Goal: Complete application form

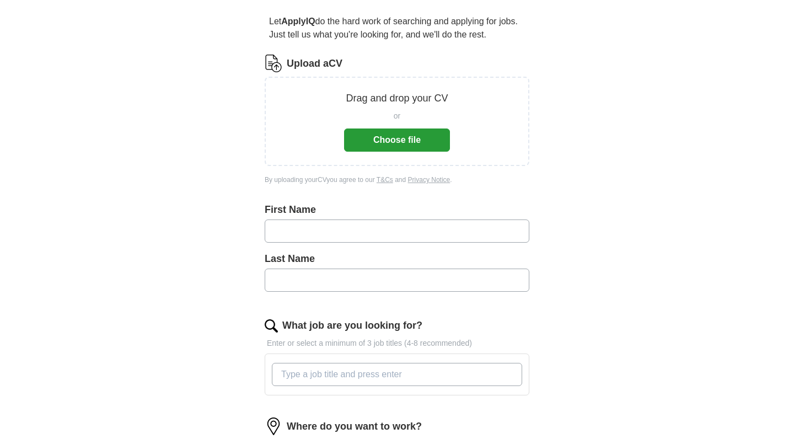
scroll to position [98, 0]
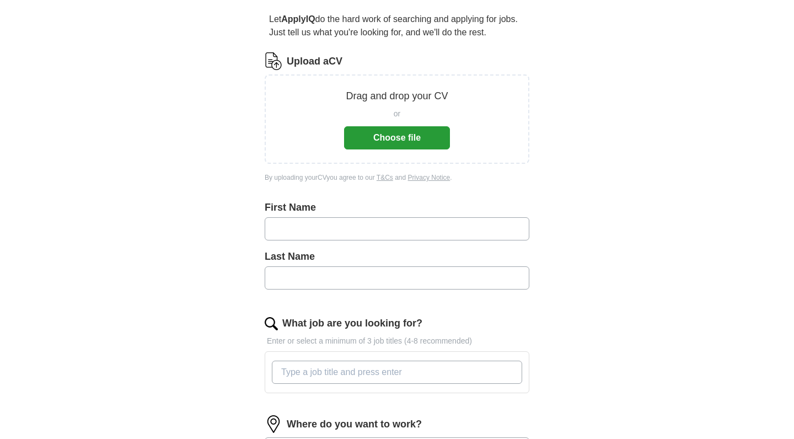
click at [403, 140] on button "Choose file" at bounding box center [397, 137] width 106 height 23
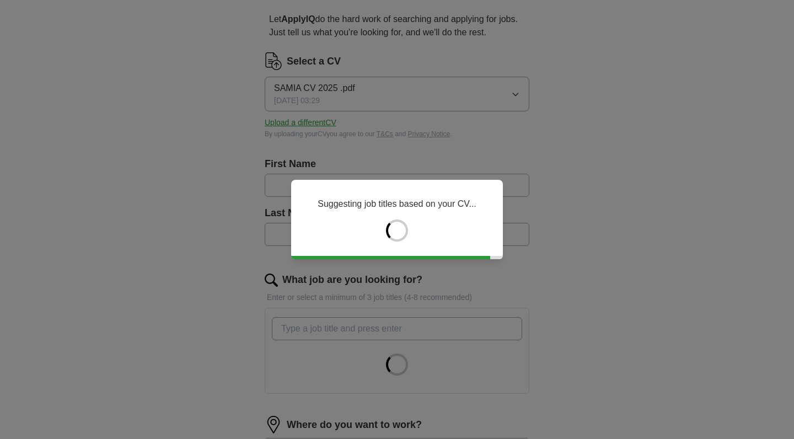
type input "*****"
type input "*******"
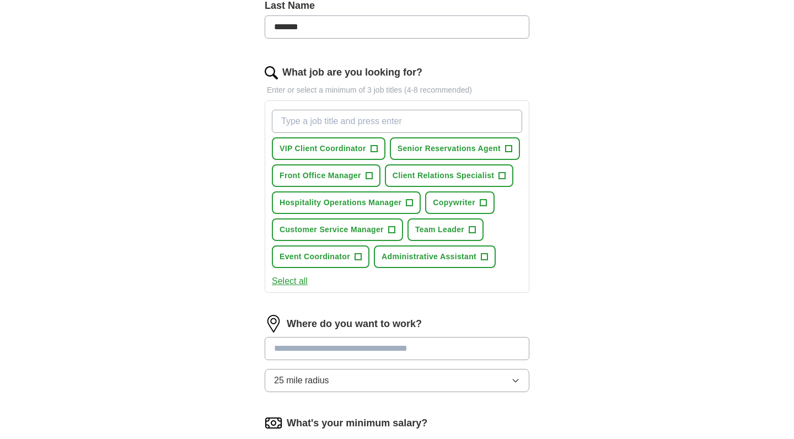
scroll to position [320, 0]
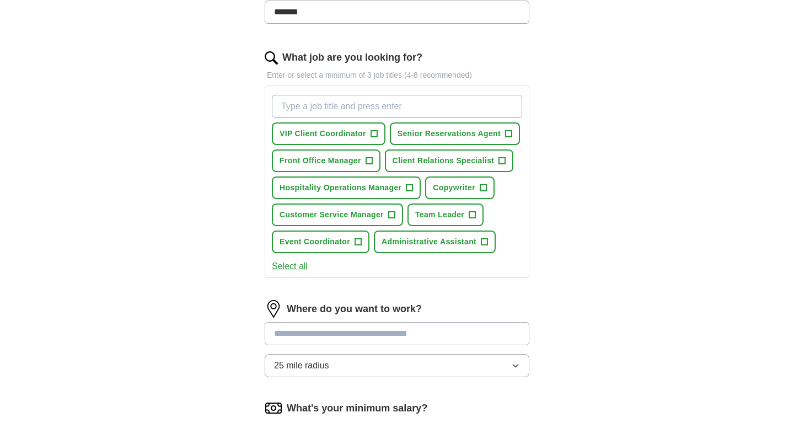
click at [373, 133] on span "+" at bounding box center [373, 134] width 7 height 9
click at [509, 135] on span "+" at bounding box center [508, 134] width 7 height 9
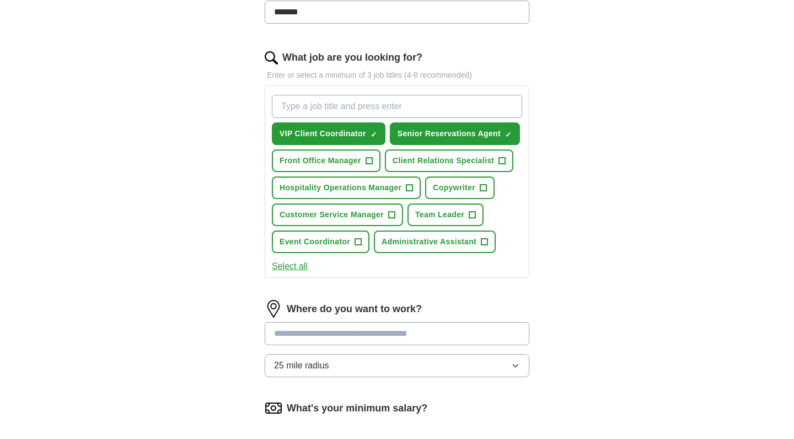
click at [370, 163] on span "+" at bounding box center [369, 161] width 7 height 9
click at [501, 164] on span "+" at bounding box center [502, 161] width 7 height 9
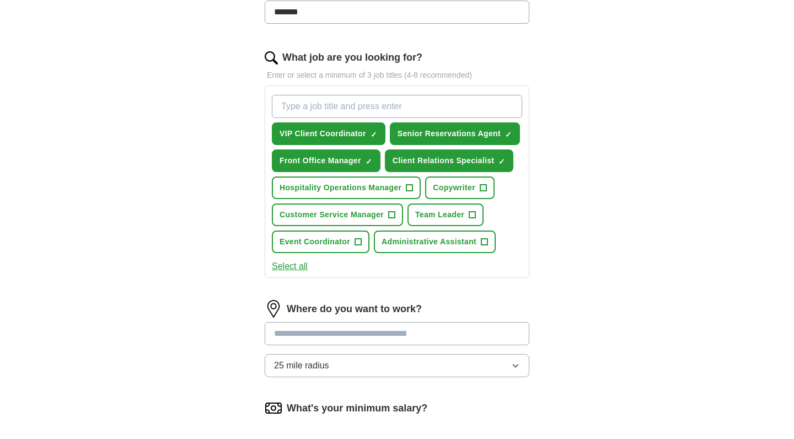
click at [555, 216] on div "Let ApplyIQ do the hard work of searching and applying for jobs. Just tell us w…" at bounding box center [397, 173] width 353 height 797
click at [346, 184] on span "Hospitality Operations Manager" at bounding box center [341, 188] width 122 height 12
click at [431, 214] on span "Team Leader" at bounding box center [439, 215] width 49 height 12
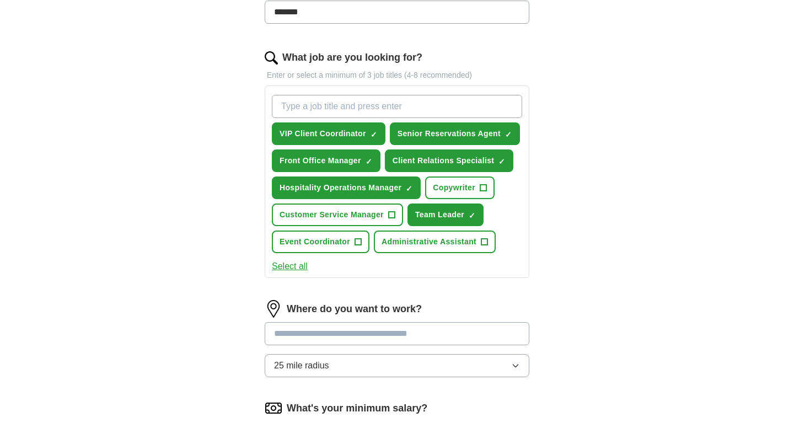
click at [325, 241] on span "Event Coordinator" at bounding box center [315, 242] width 71 height 12
click at [436, 211] on span "Team Leader" at bounding box center [439, 215] width 49 height 12
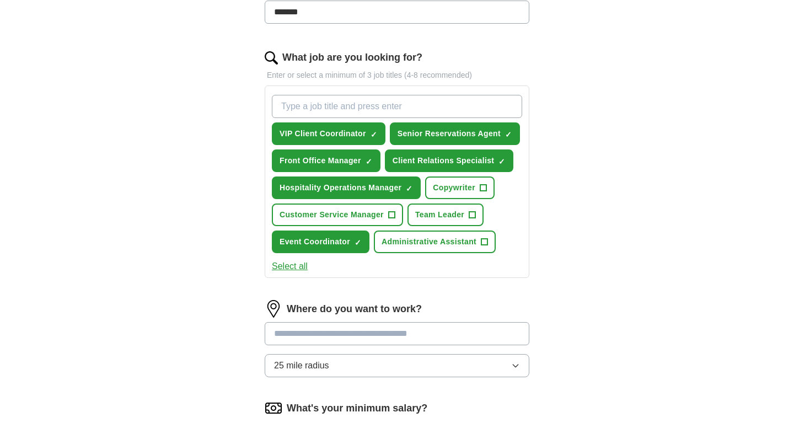
click at [380, 194] on button "Hospitality Operations Manager ✓ ×" at bounding box center [346, 187] width 149 height 23
click at [336, 248] on button "Event Coordinator ✓ ×" at bounding box center [321, 241] width 98 height 23
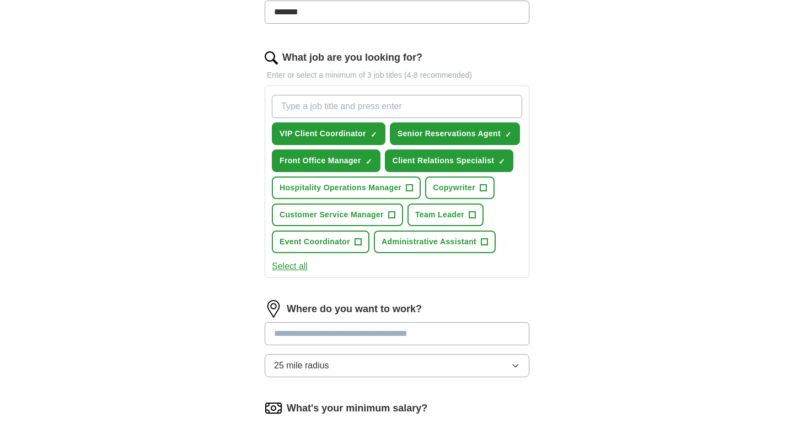
click at [410, 185] on span "+" at bounding box center [409, 188] width 7 height 9
click at [386, 216] on button "Customer Service Manager +" at bounding box center [337, 214] width 131 height 23
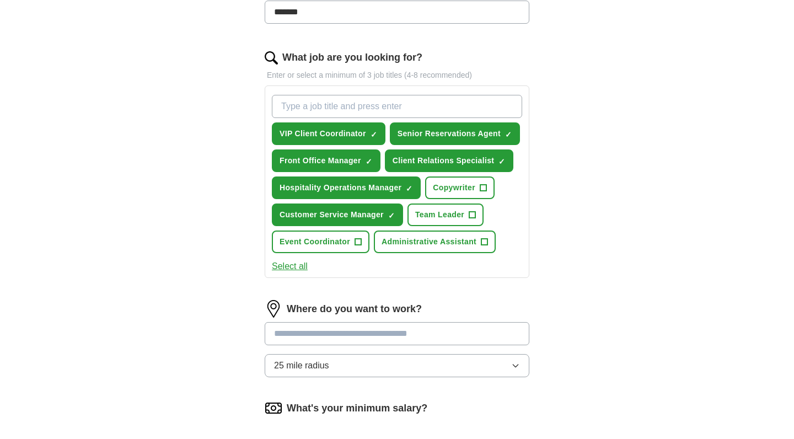
click at [358, 244] on span "+" at bounding box center [358, 242] width 7 height 9
click at [0, 0] on span "×" at bounding box center [0, 0] width 0 height 0
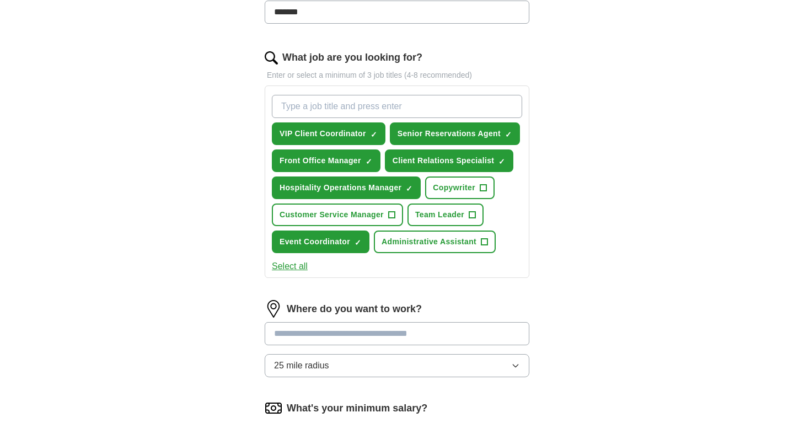
click at [0, 0] on span "×" at bounding box center [0, 0] width 0 height 0
click at [482, 243] on span "+" at bounding box center [484, 242] width 7 height 9
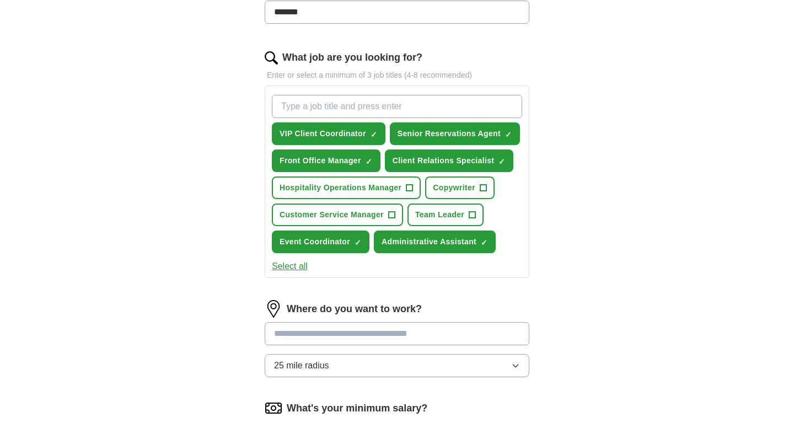
click at [0, 0] on span "×" at bounding box center [0, 0] width 0 height 0
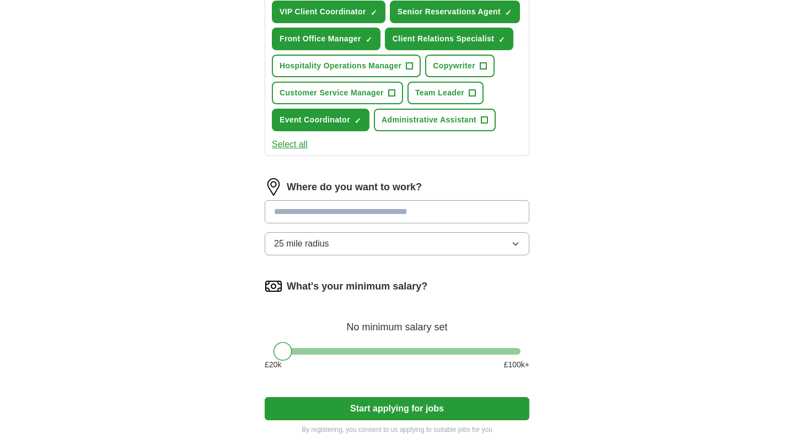
scroll to position [446, 0]
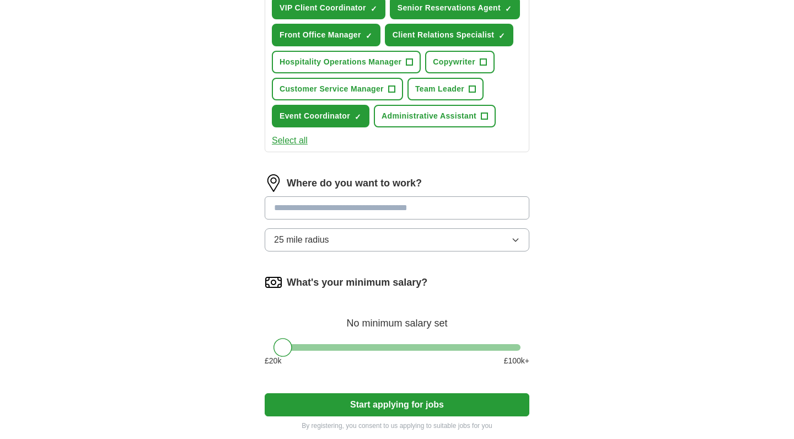
click at [432, 204] on input at bounding box center [397, 207] width 265 height 23
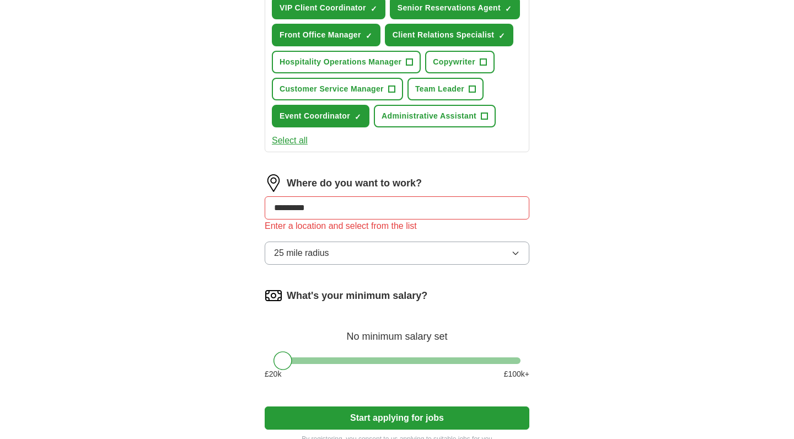
click at [472, 241] on div "Where do you want to work? ********* Enter a location and select from the list …" at bounding box center [397, 223] width 265 height 99
click at [424, 202] on input "*********" at bounding box center [397, 207] width 265 height 23
type input "*"
type input "***"
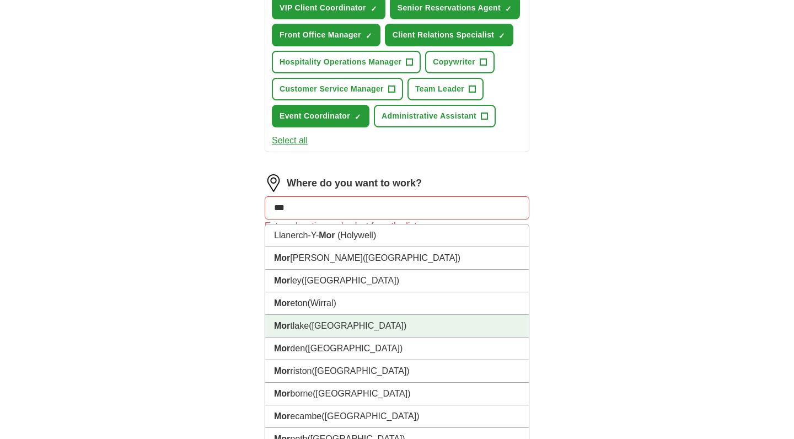
click at [412, 281] on li "Mor ley ([GEOGRAPHIC_DATA])" at bounding box center [397, 281] width 264 height 23
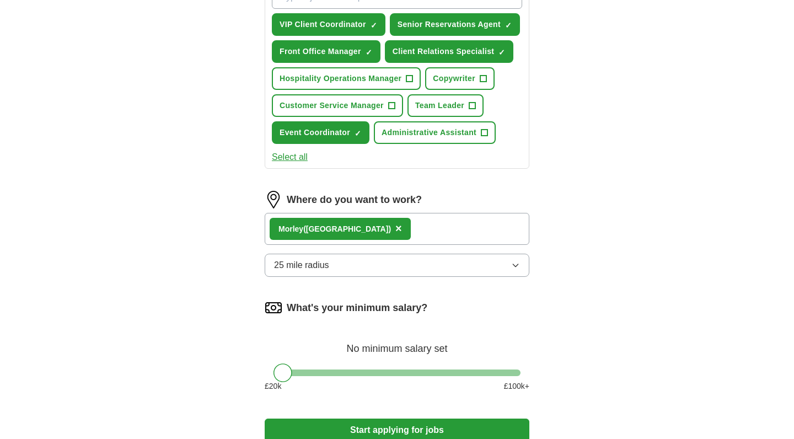
scroll to position [440, 0]
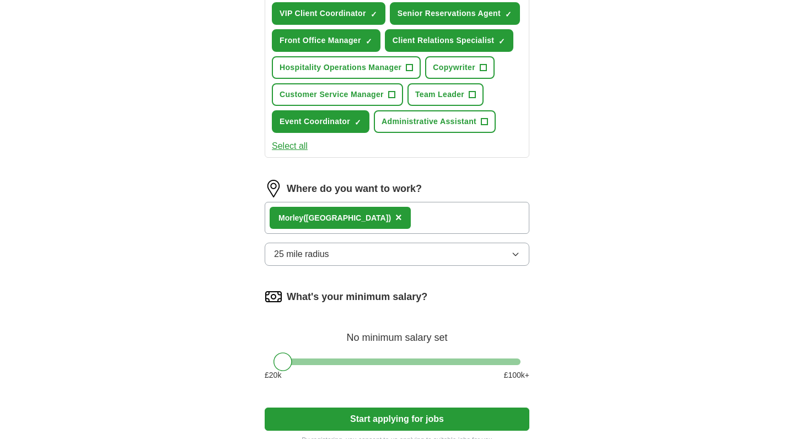
click at [395, 216] on span "×" at bounding box center [398, 217] width 7 height 12
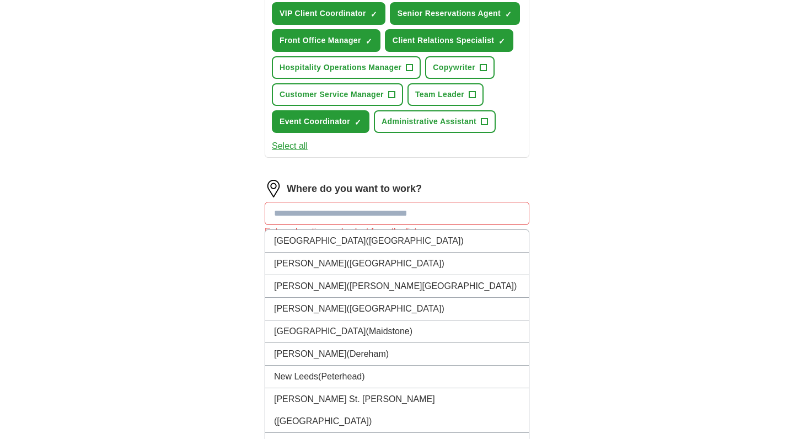
click at [340, 212] on input at bounding box center [397, 213] width 265 height 23
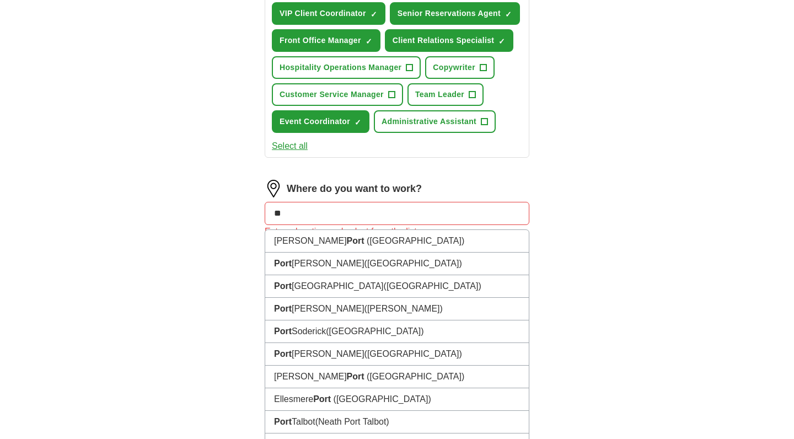
type input "*"
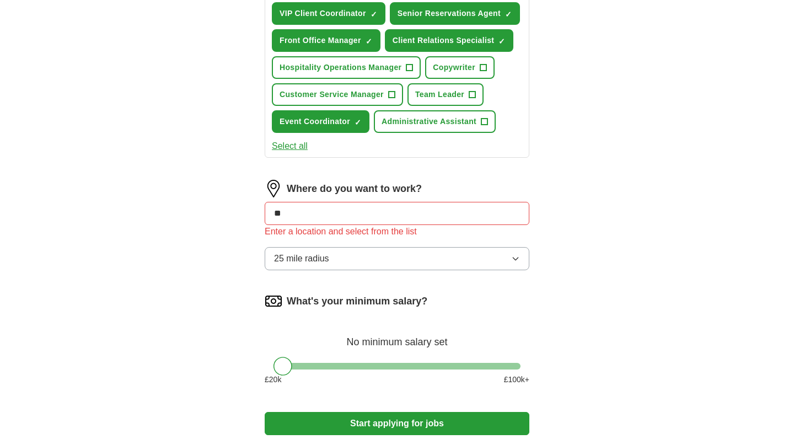
type input "***"
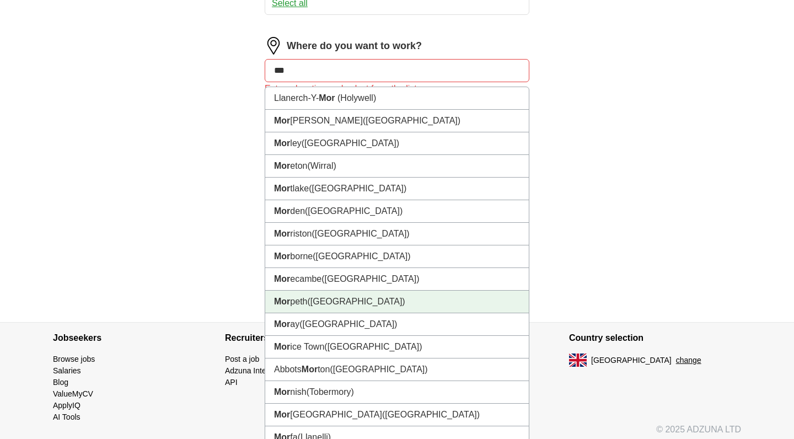
scroll to position [583, 0]
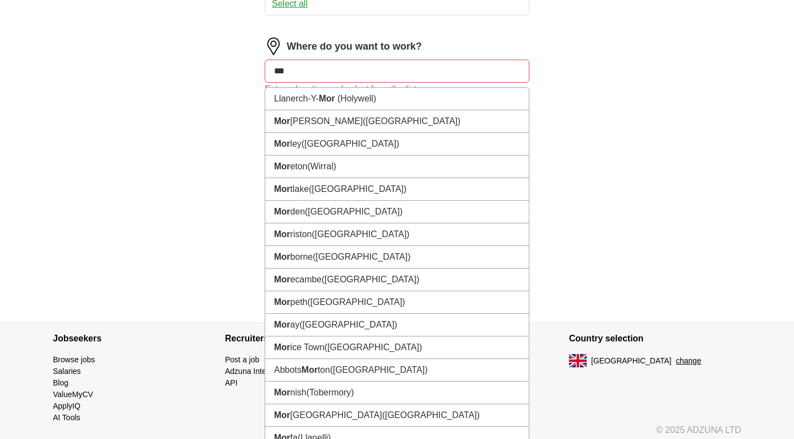
click at [676, 364] on button "change" at bounding box center [688, 361] width 25 height 12
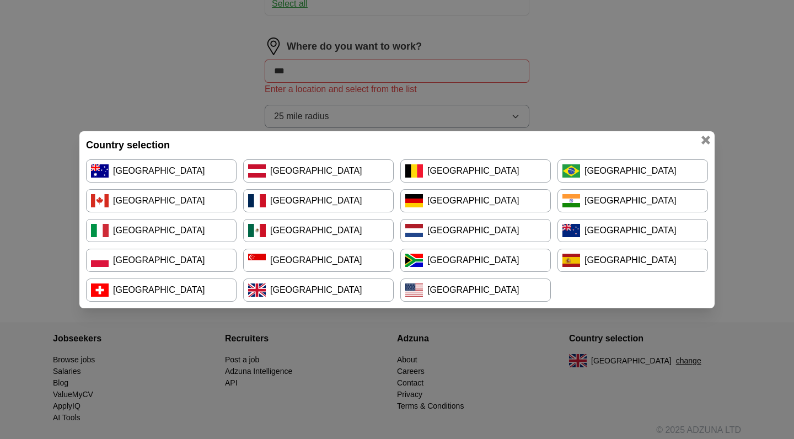
click at [329, 203] on link "[GEOGRAPHIC_DATA]" at bounding box center [318, 200] width 151 height 23
click at [126, 40] on div "Country selection [GEOGRAPHIC_DATA] [GEOGRAPHIC_DATA] [GEOGRAPHIC_DATA] [GEOGRA…" at bounding box center [397, 219] width 794 height 439
